Goal: Information Seeking & Learning: Learn about a topic

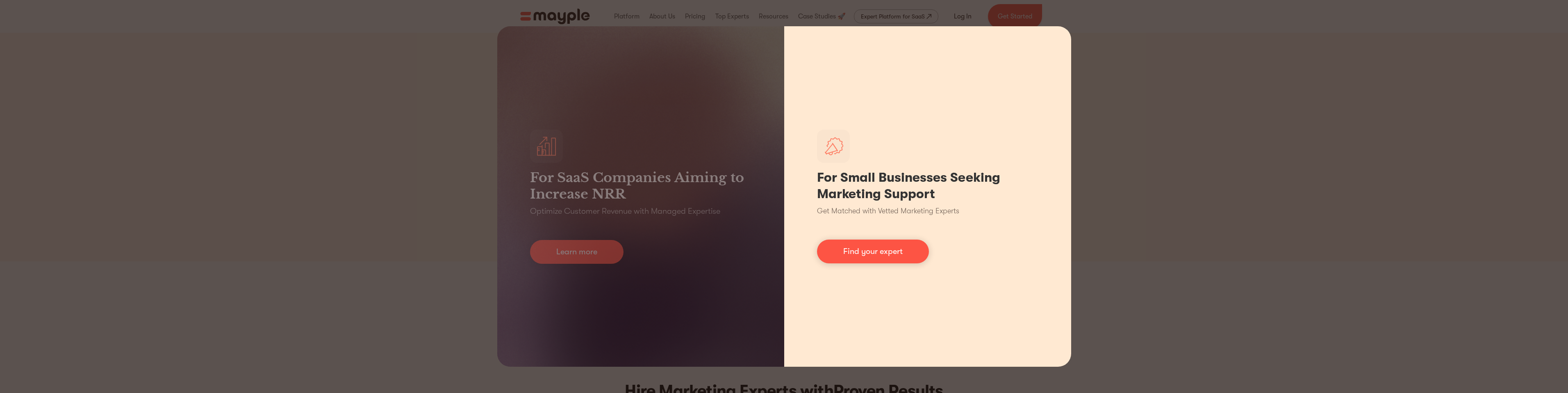
click at [1062, 32] on div "For Small Businesses Seeking Marketing Support Get Matched with Vetted Marketin…" at bounding box center [927, 196] width 287 height 340
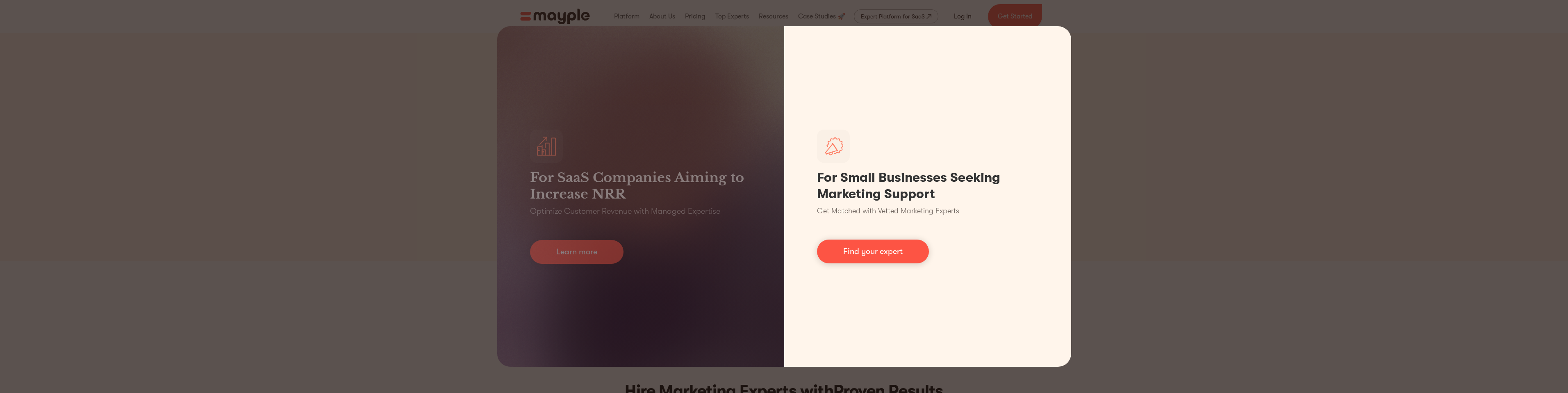
click at [1136, 36] on div "For SaaS Companies Aiming to Increase NRR Optimize Customer Revenue with Manage…" at bounding box center [784, 196] width 1568 height 393
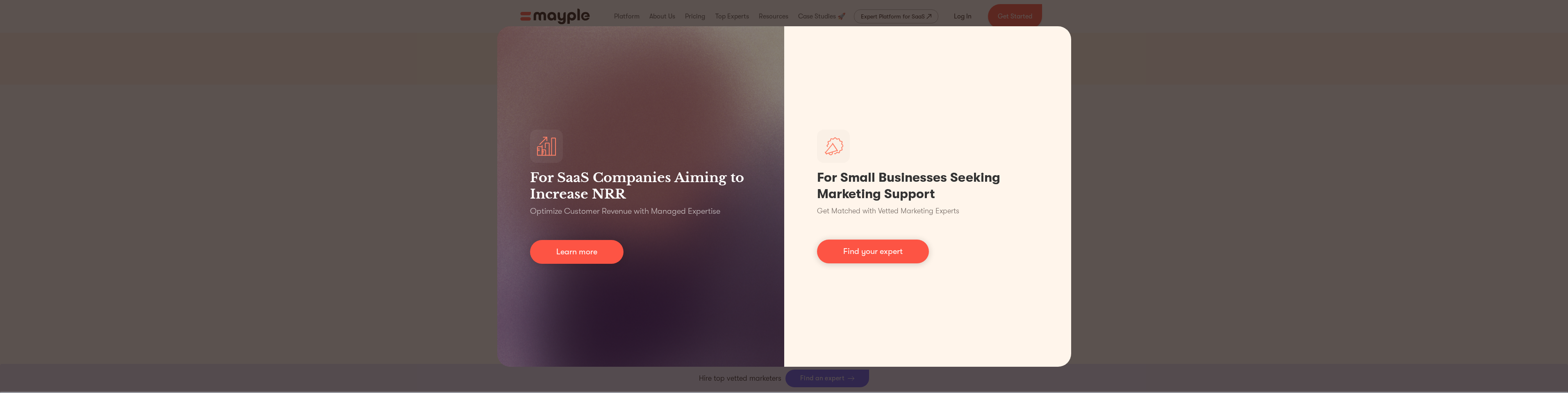
scroll to position [10, 0]
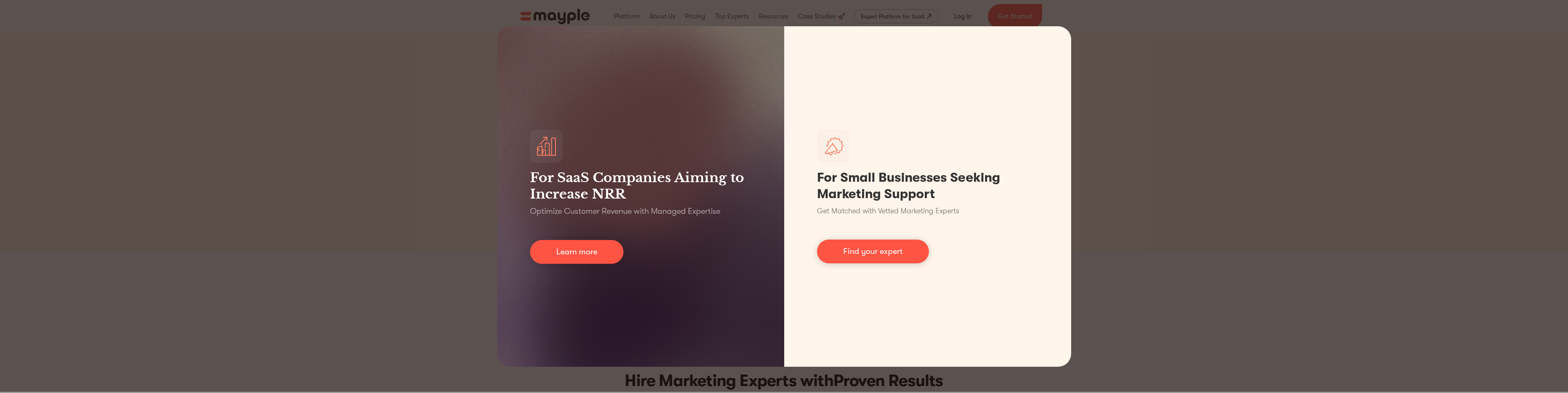
click at [1159, 198] on div "For SaaS Companies Aiming to Increase NRR Optimize Customer Revenue with Manage…" at bounding box center [784, 196] width 1568 height 393
click at [367, 95] on div "For SaaS Companies Aiming to Increase NRR Optimize Customer Revenue with Manage…" at bounding box center [784, 196] width 1568 height 393
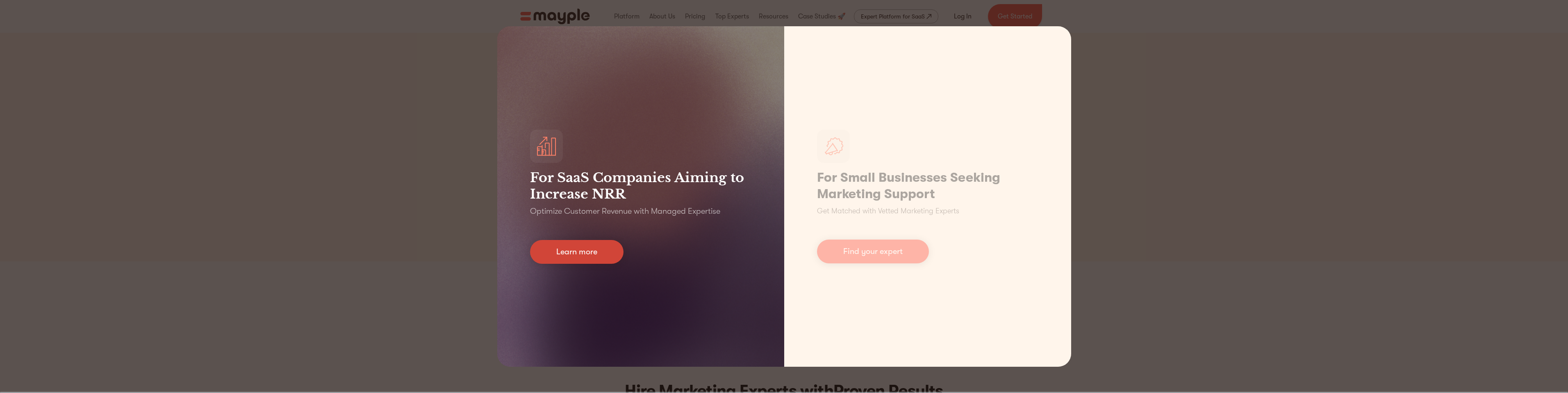
click at [564, 252] on link "Learn more" at bounding box center [577, 252] width 93 height 24
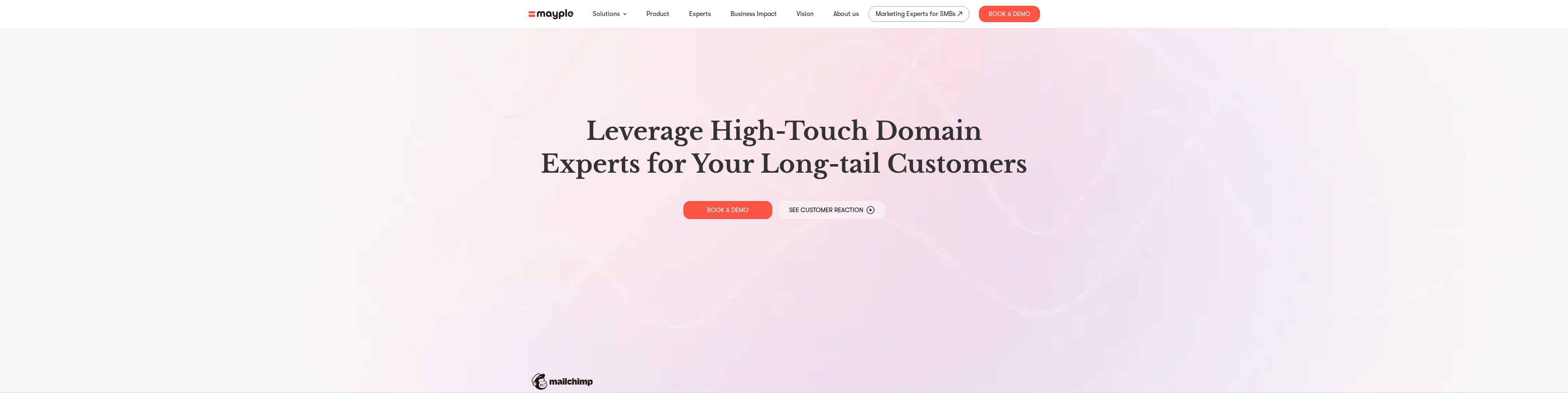
click at [558, 15] on img at bounding box center [551, 14] width 45 height 10
